Goal: Transaction & Acquisition: Download file/media

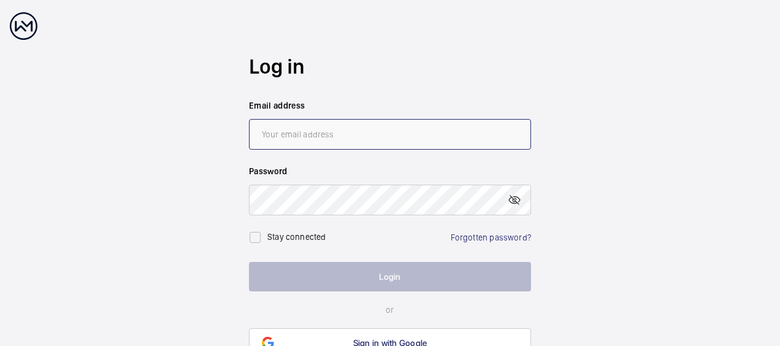
type input "[EMAIL_ADDRESS][DOMAIN_NAME]"
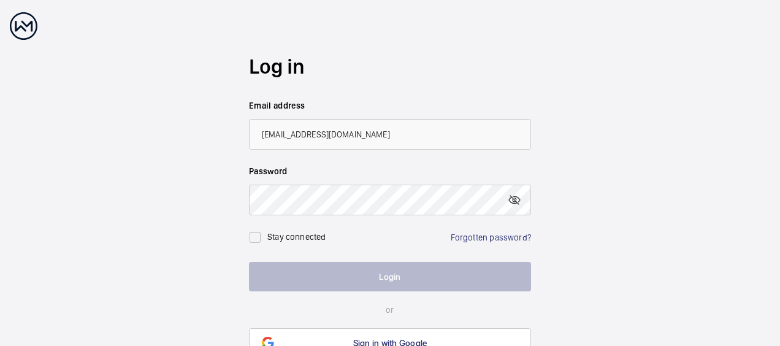
click at [398, 273] on button "Login" at bounding box center [390, 276] width 282 height 29
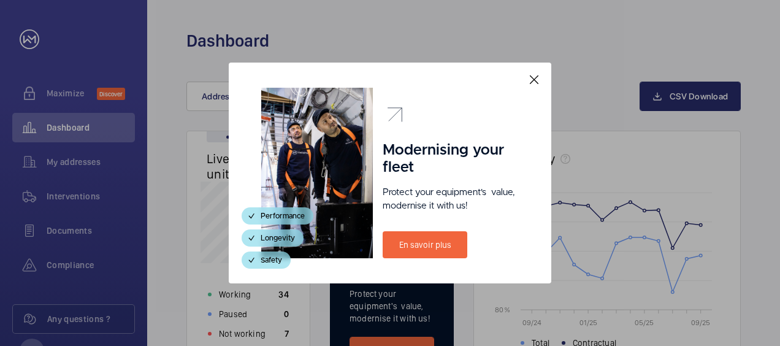
click at [534, 83] on mat-icon at bounding box center [533, 79] width 15 height 15
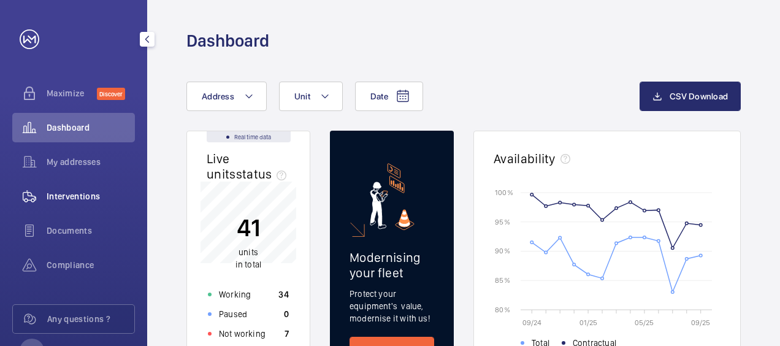
click at [80, 199] on span "Interventions" at bounding box center [91, 196] width 88 height 12
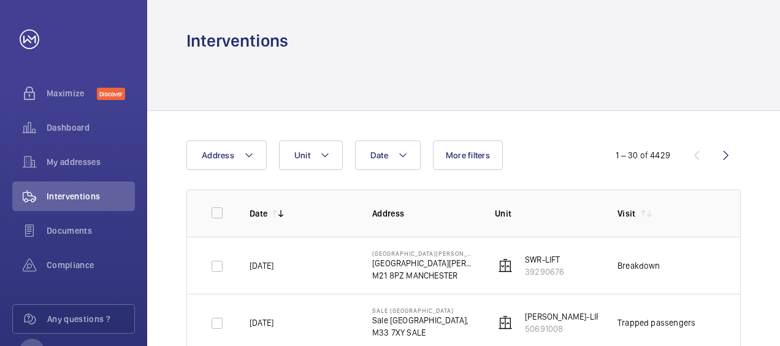
click at [704, 281] on td "Breakdown" at bounding box center [659, 265] width 123 height 57
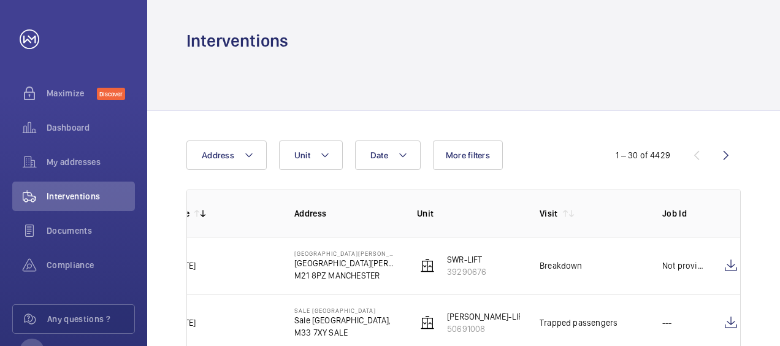
scroll to position [0, 85]
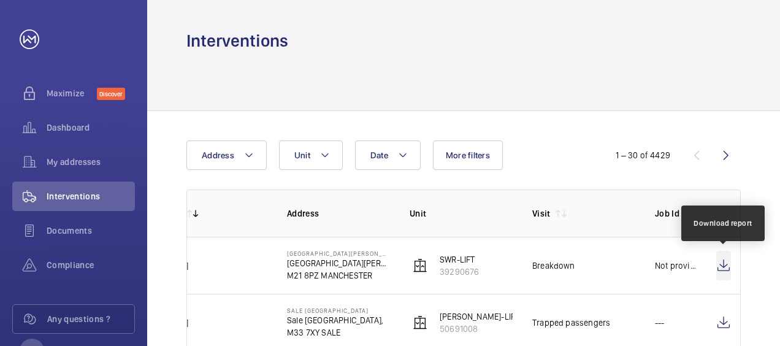
click at [723, 264] on wm-front-icon-button at bounding box center [723, 265] width 15 height 29
